Goal: Information Seeking & Learning: Understand process/instructions

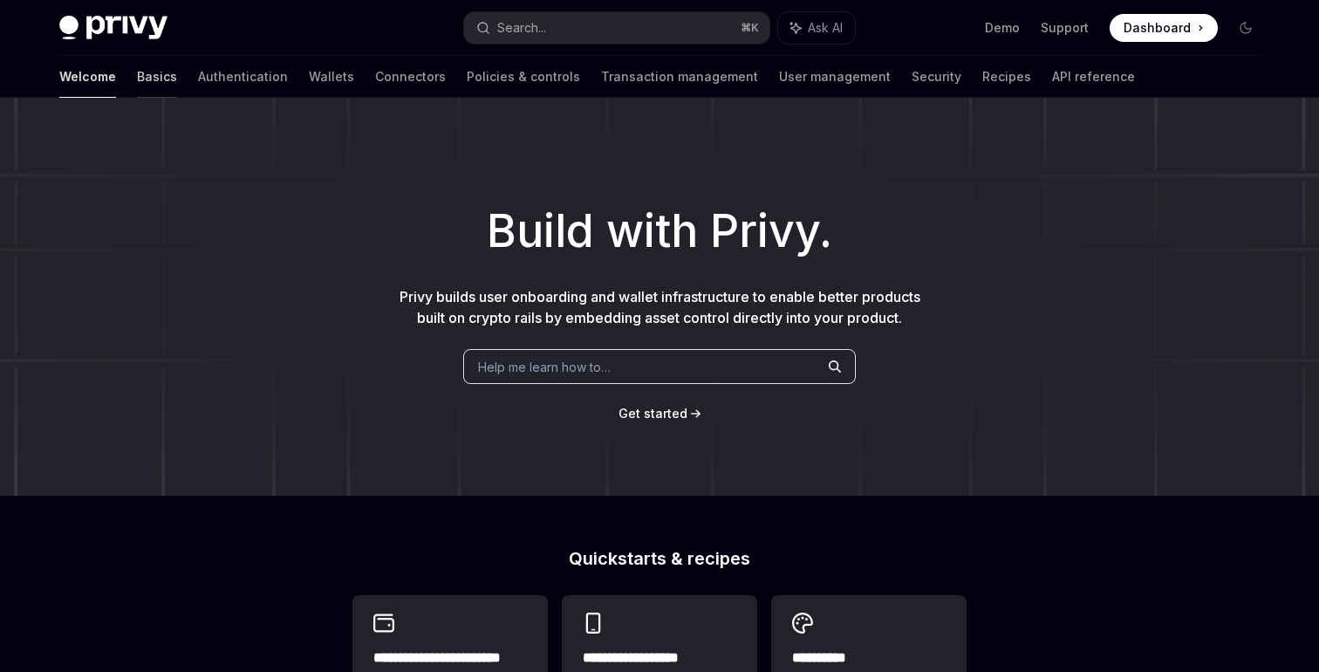
click at [137, 73] on link "Basics" at bounding box center [157, 77] width 40 height 42
type textarea "*"
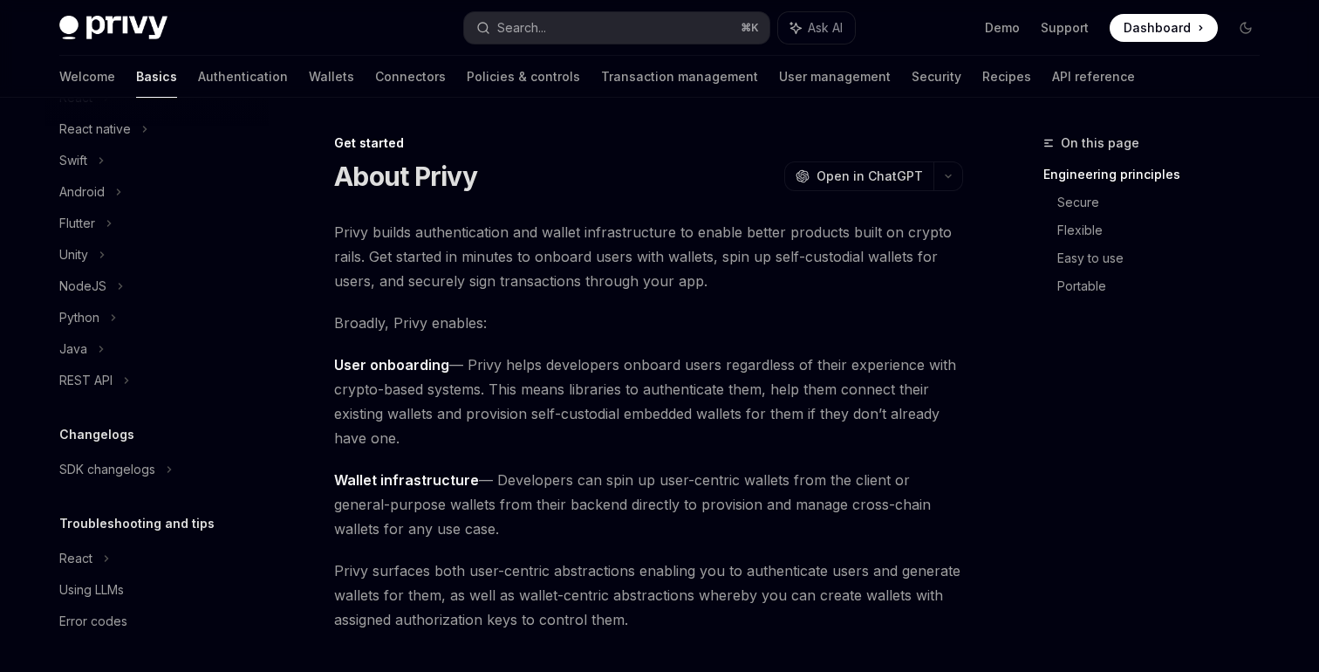
scroll to position [1, 0]
click at [543, 44] on div "Privy Docs home page Search... ⌘ K Ask AI Demo Support Dashboard Dashboard Sear…" at bounding box center [659, 28] width 1200 height 56
click at [547, 38] on button "Search... ⌘ K" at bounding box center [616, 27] width 305 height 31
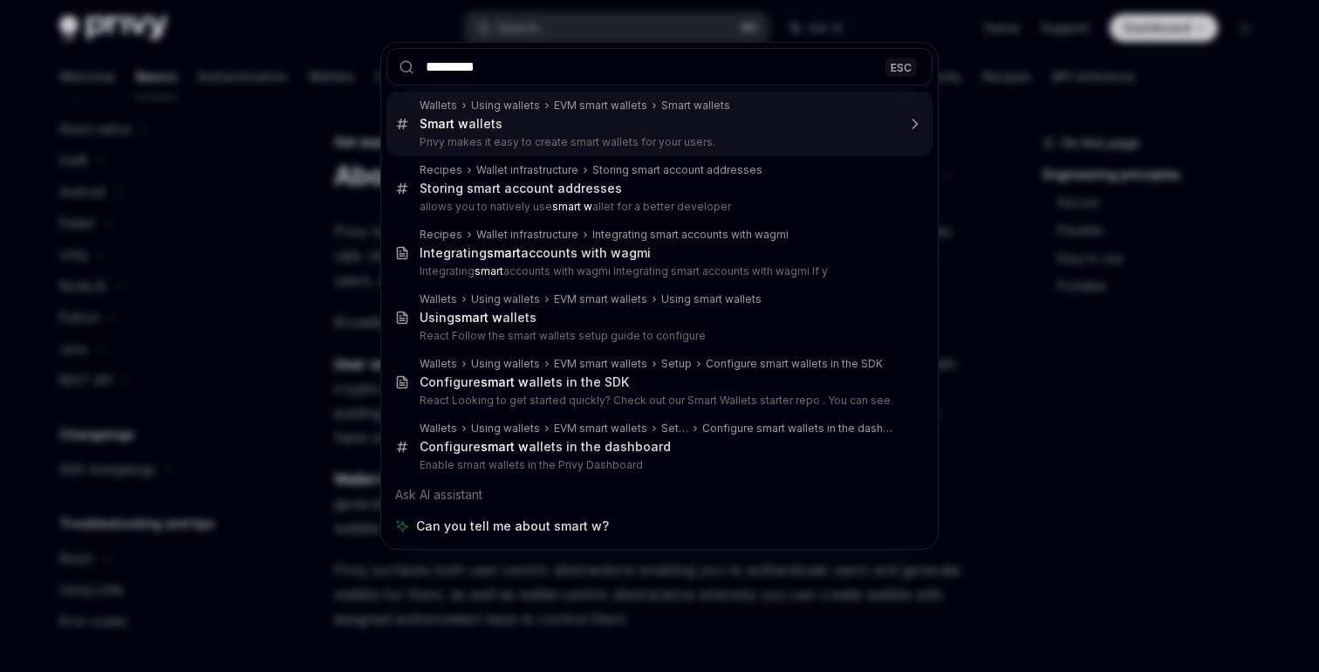
type input "**********"
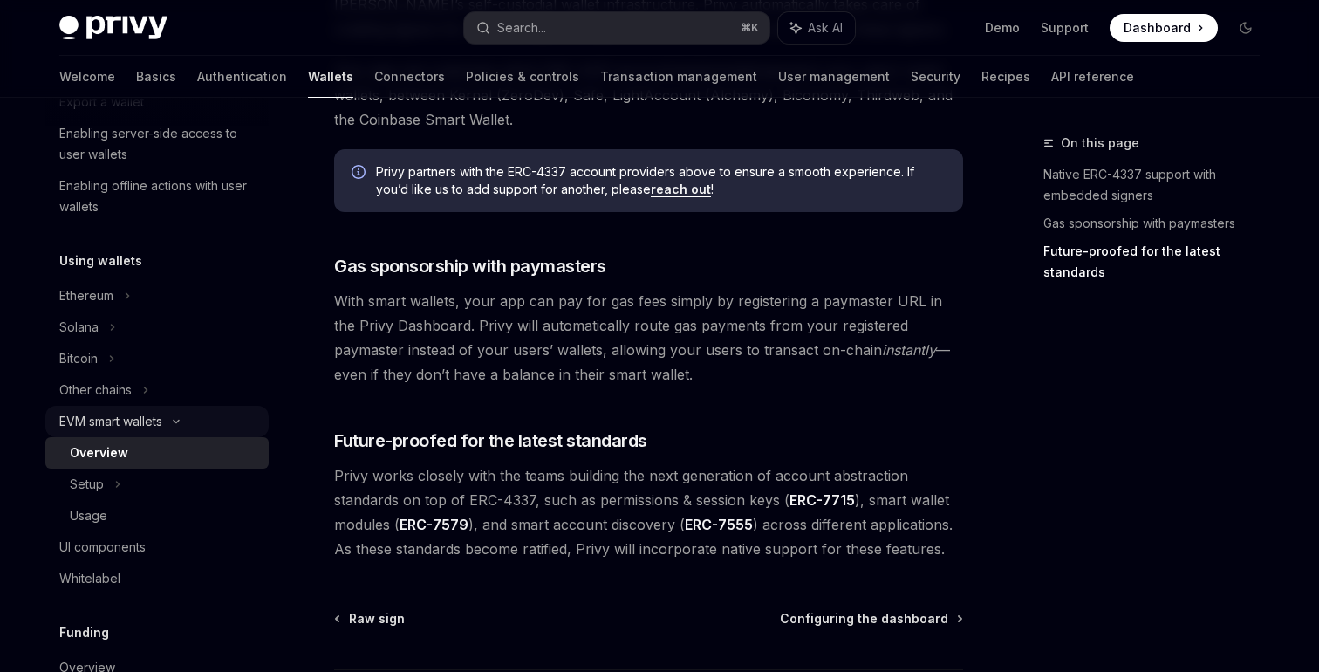
scroll to position [314, 0]
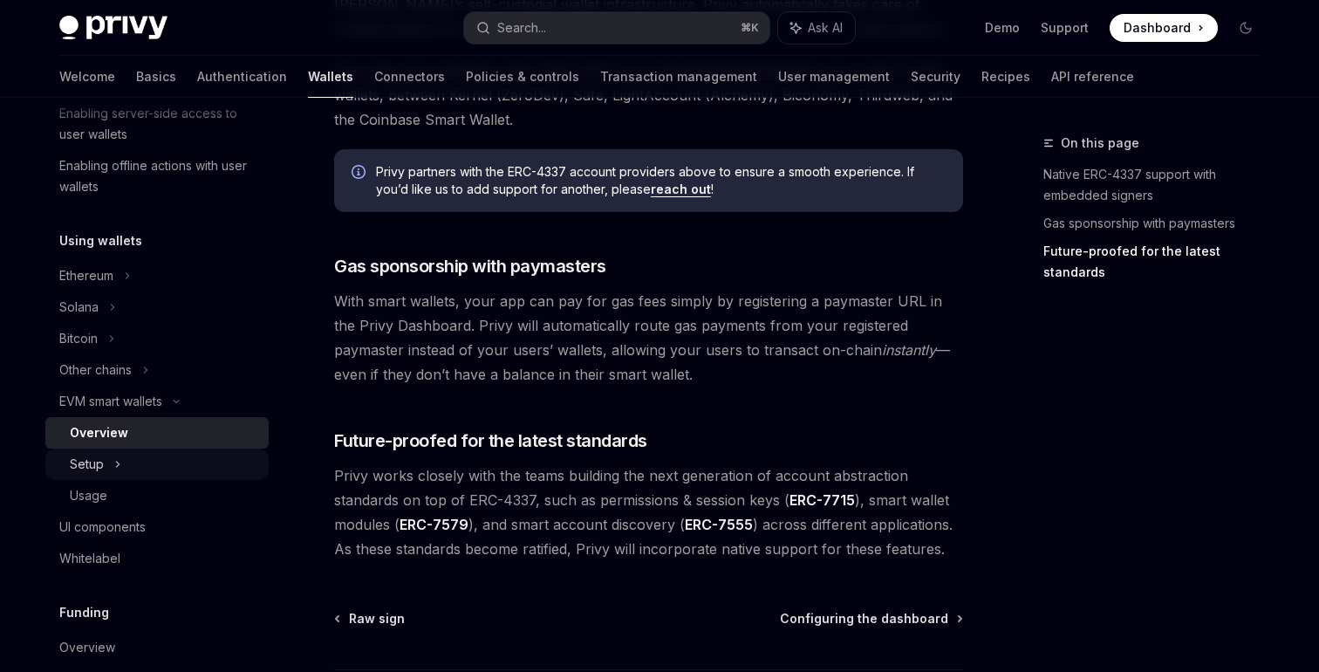
click at [167, 464] on div "Setup" at bounding box center [156, 463] width 223 height 31
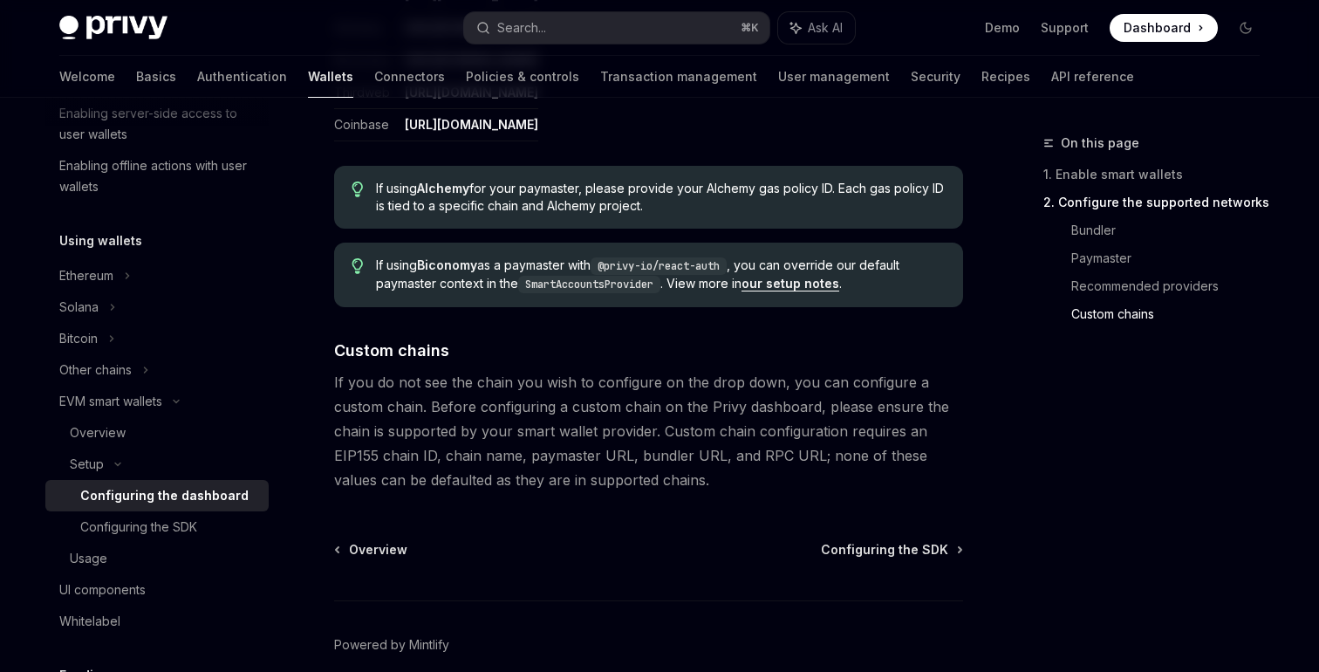
scroll to position [2433, 0]
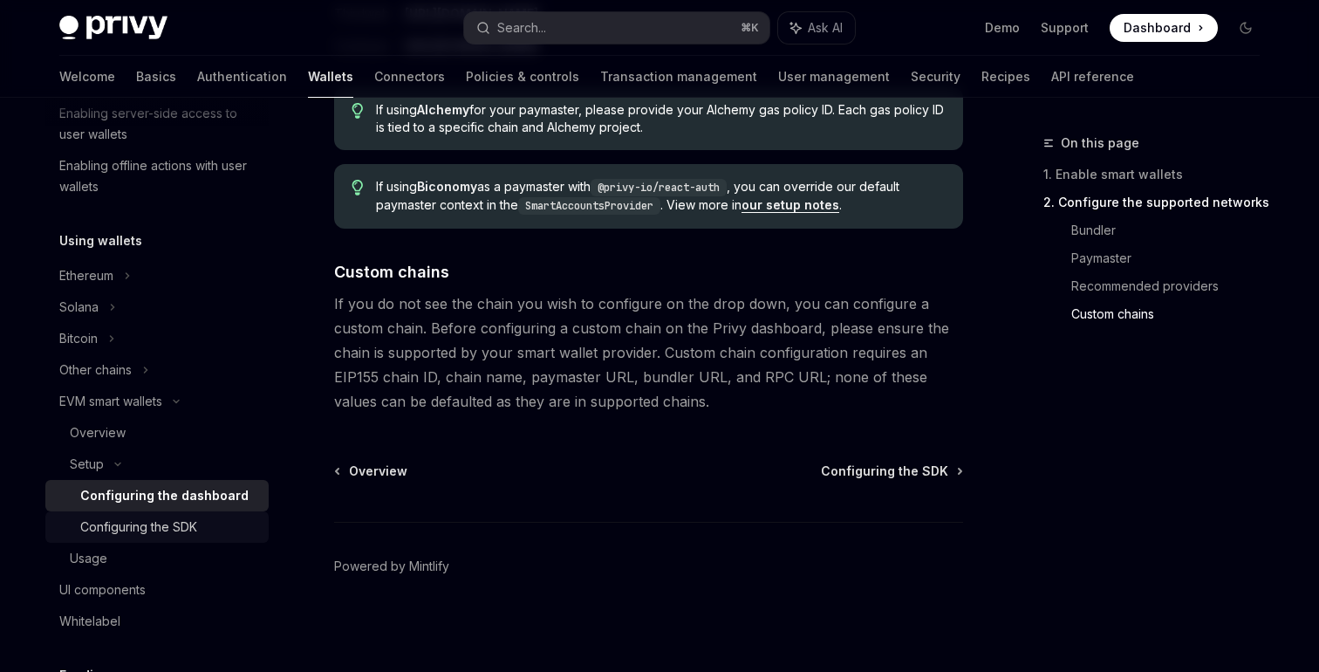
click at [191, 532] on div "Configuring the SDK" at bounding box center [138, 526] width 117 height 21
type textarea "*"
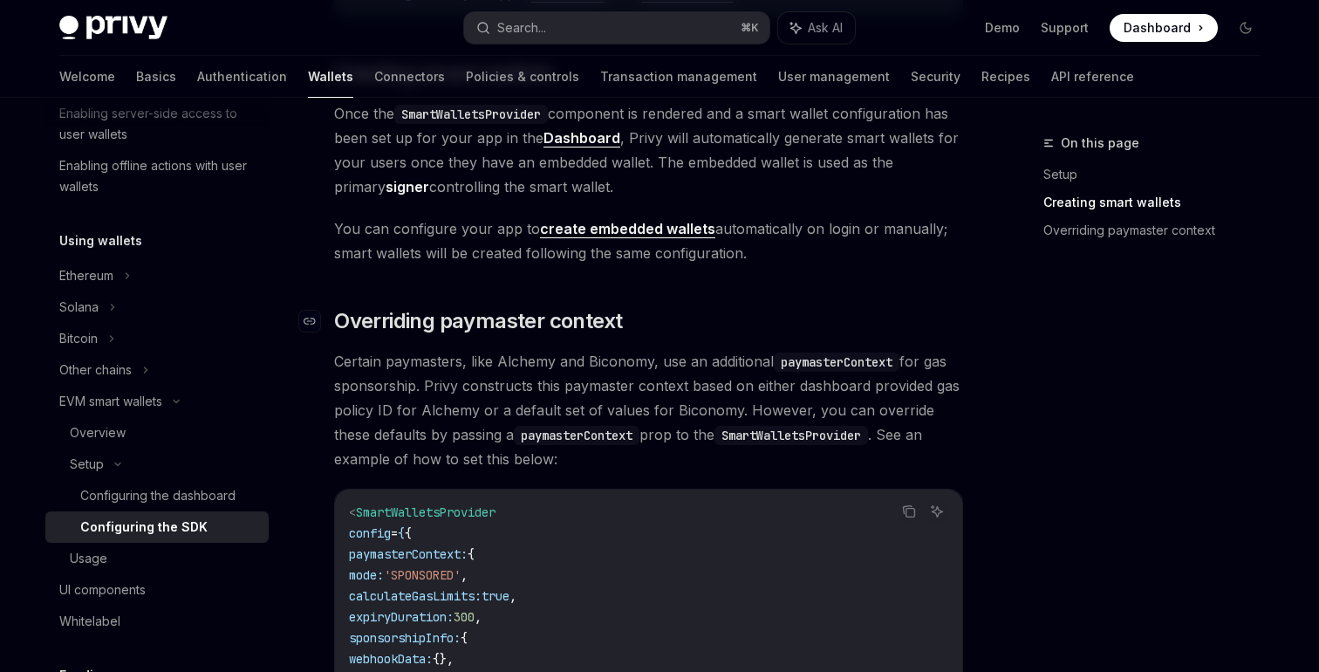
click at [443, 311] on span "Overriding paymaster context" at bounding box center [478, 321] width 288 height 28
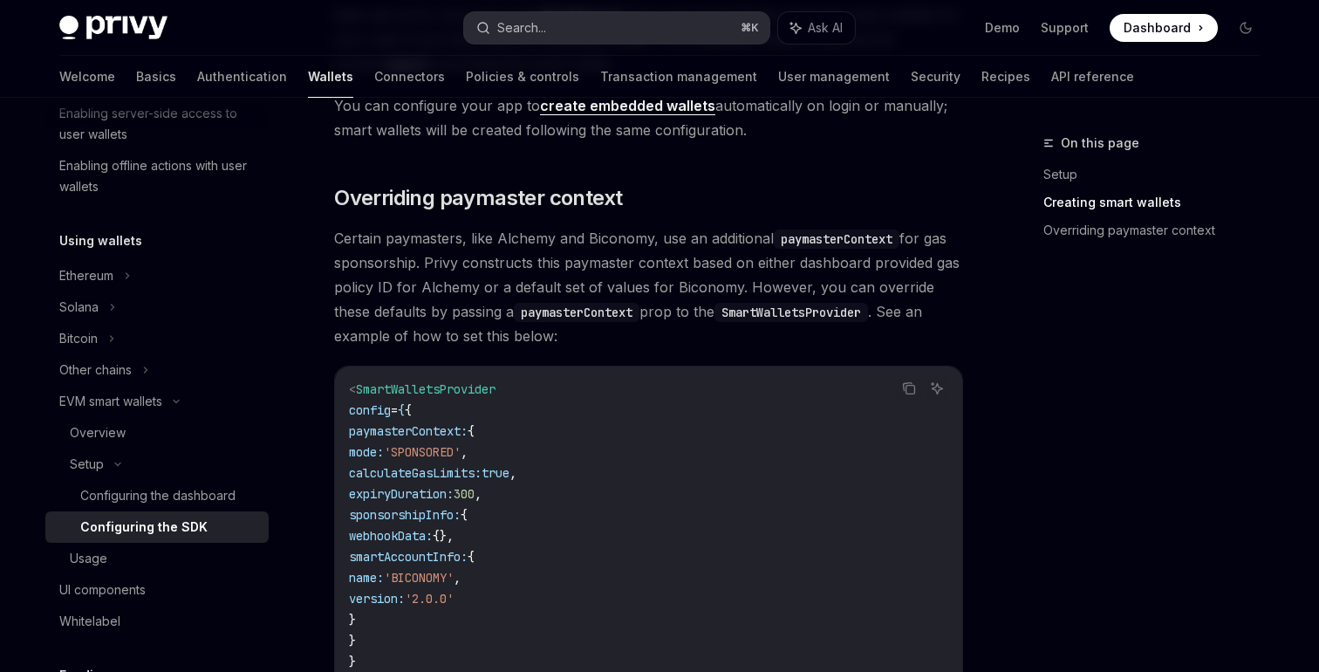
scroll to position [1266, 0]
